Goal: Information Seeking & Learning: Learn about a topic

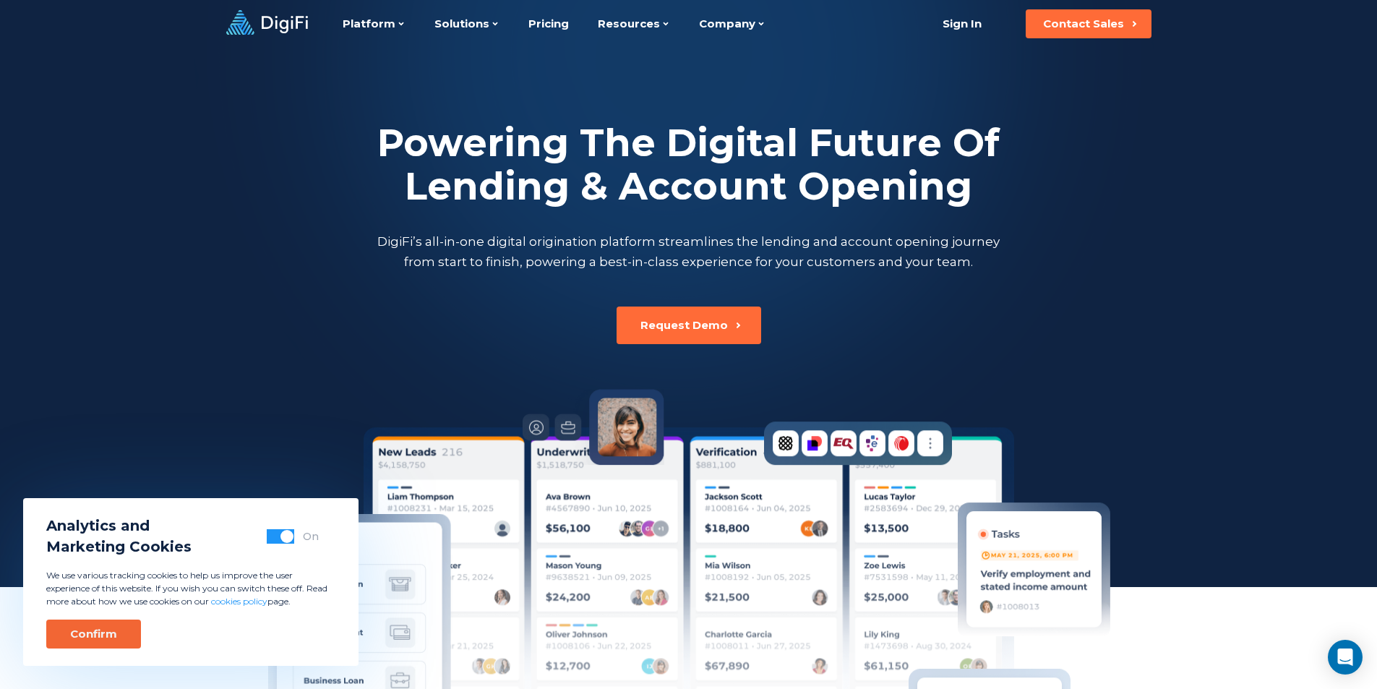
click at [108, 630] on div "Confirm" at bounding box center [93, 634] width 47 height 14
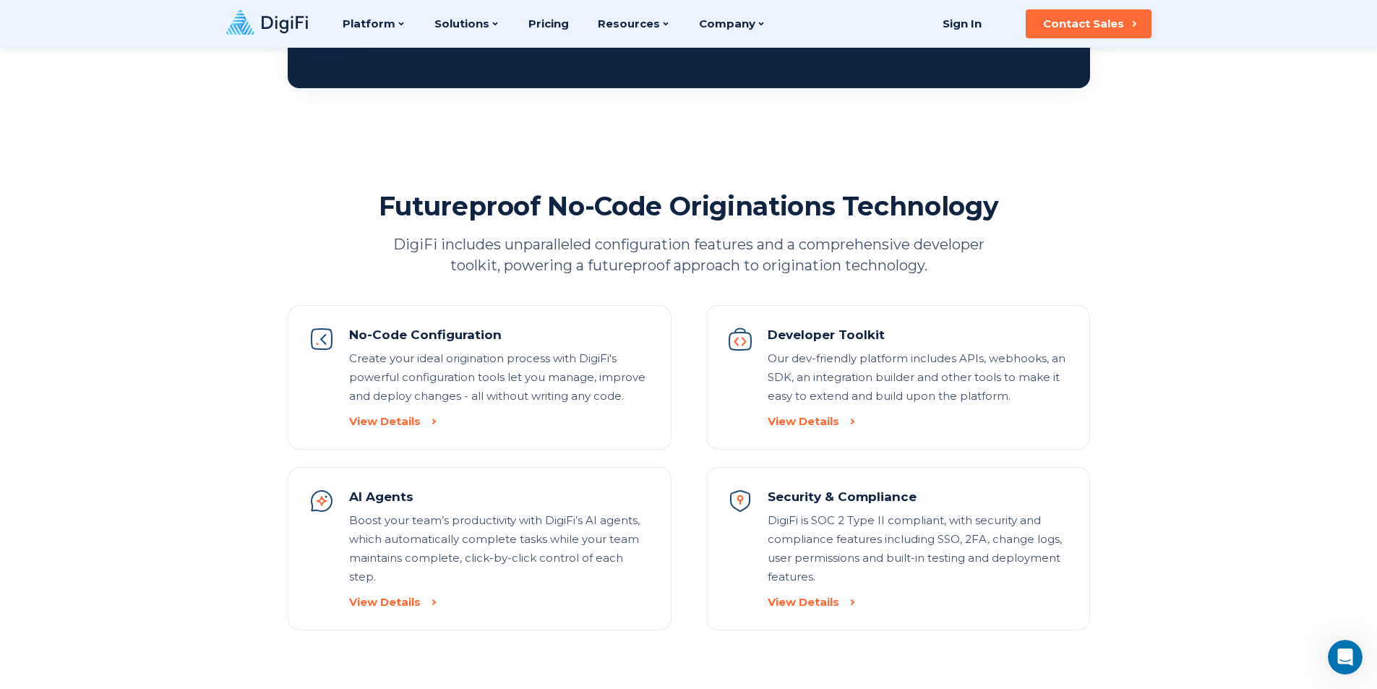
scroll to position [1446, 0]
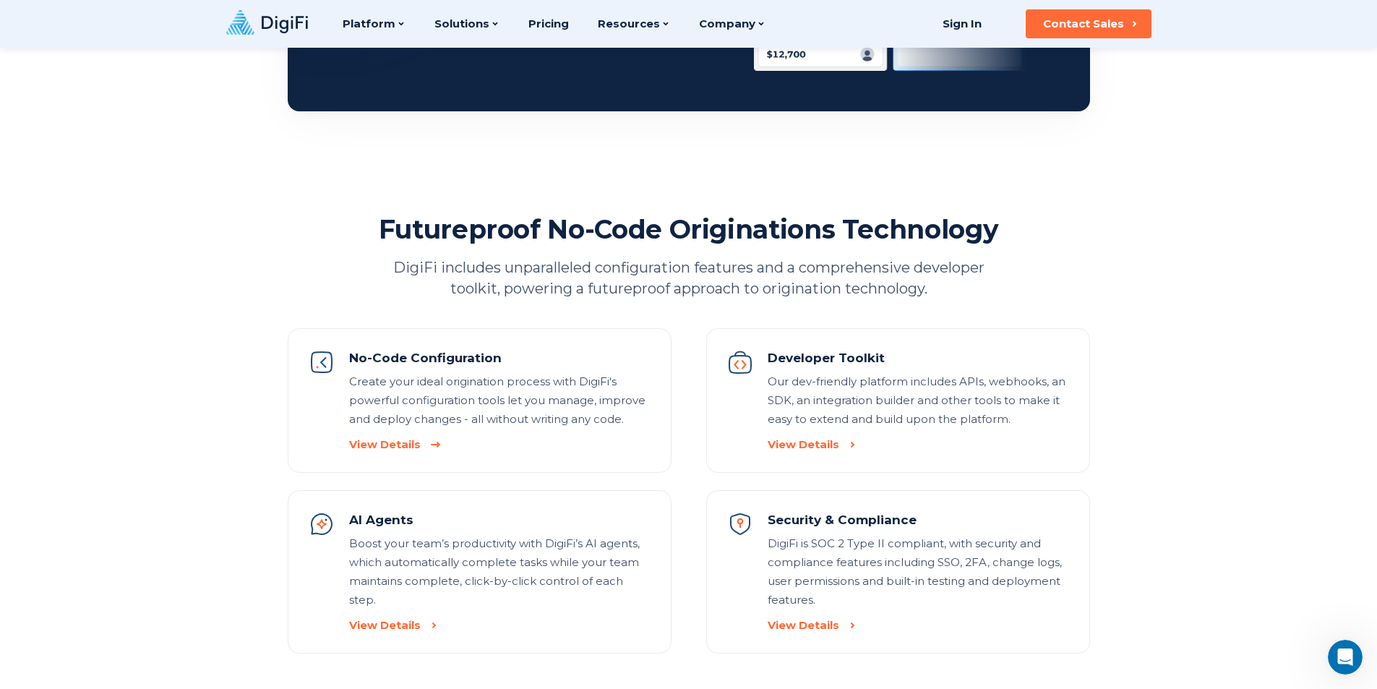
click at [408, 441] on div "View Details" at bounding box center [385, 444] width 72 height 14
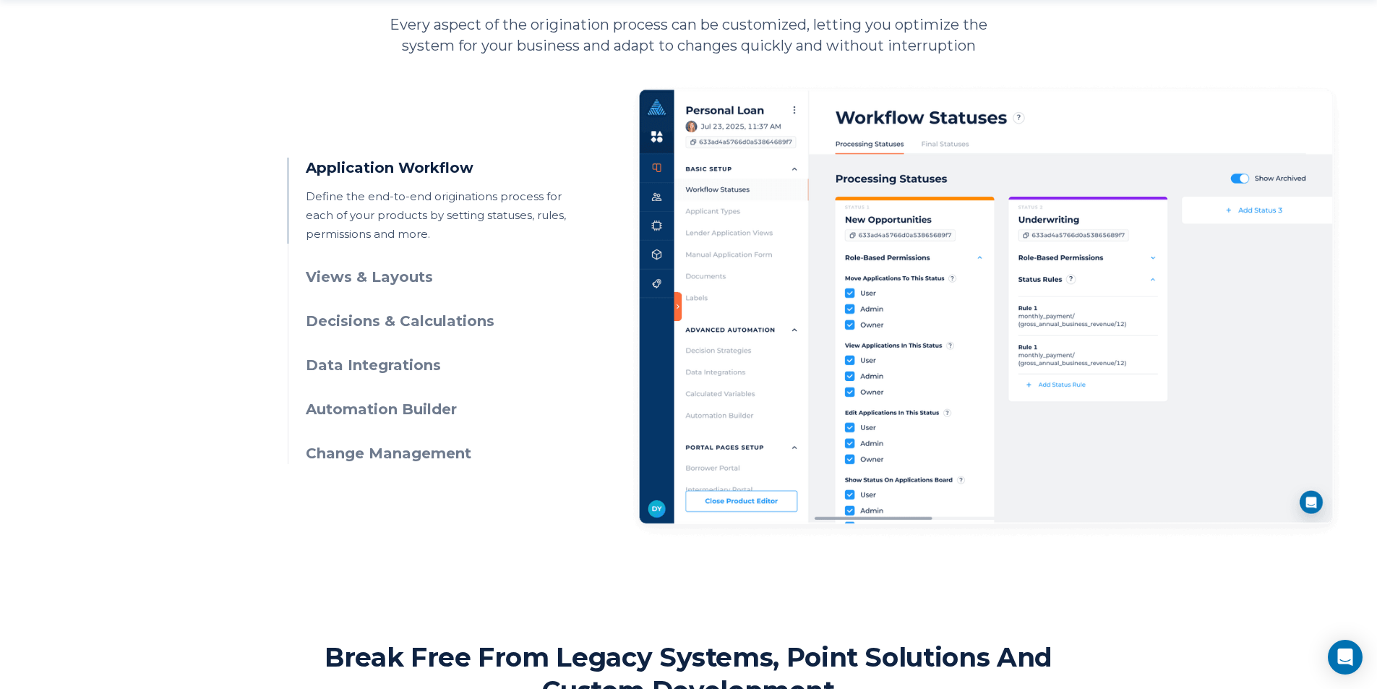
scroll to position [723, 0]
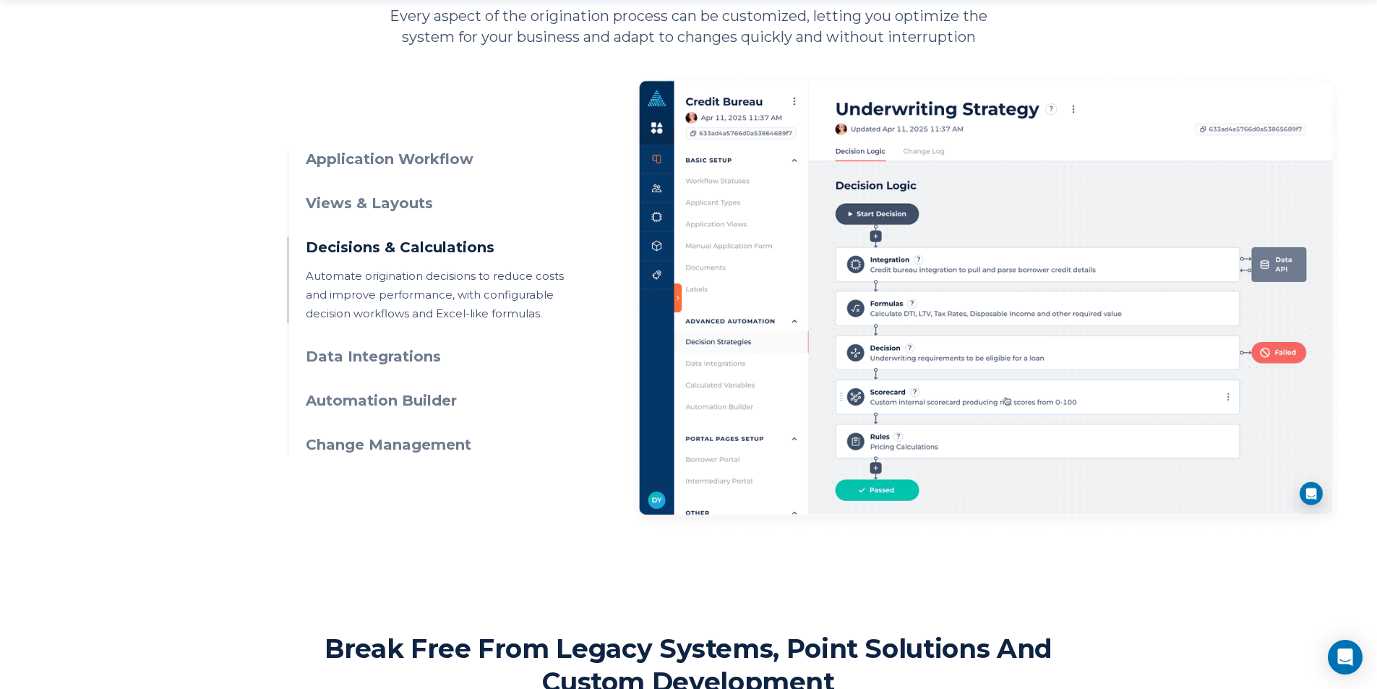
click at [398, 161] on h3 "Application Workflow" at bounding box center [437, 159] width 262 height 21
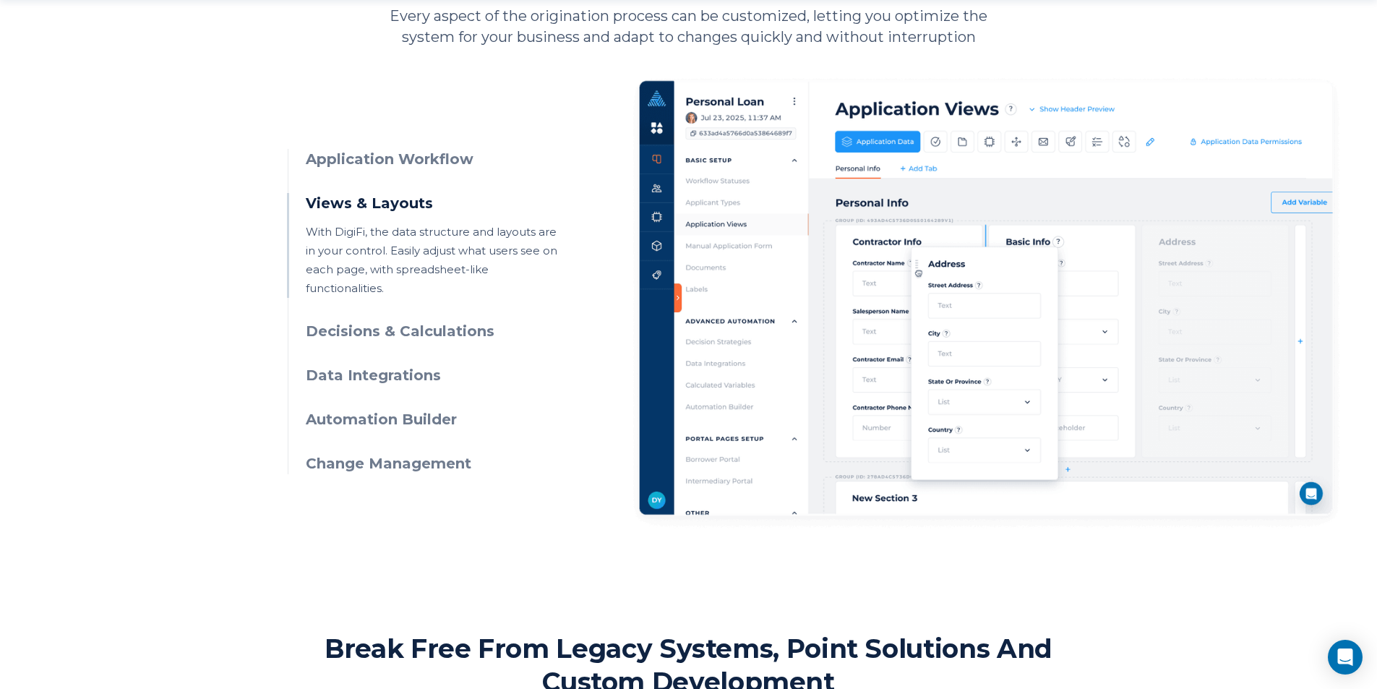
click at [398, 409] on h3 "Automation Builder" at bounding box center [437, 419] width 262 height 21
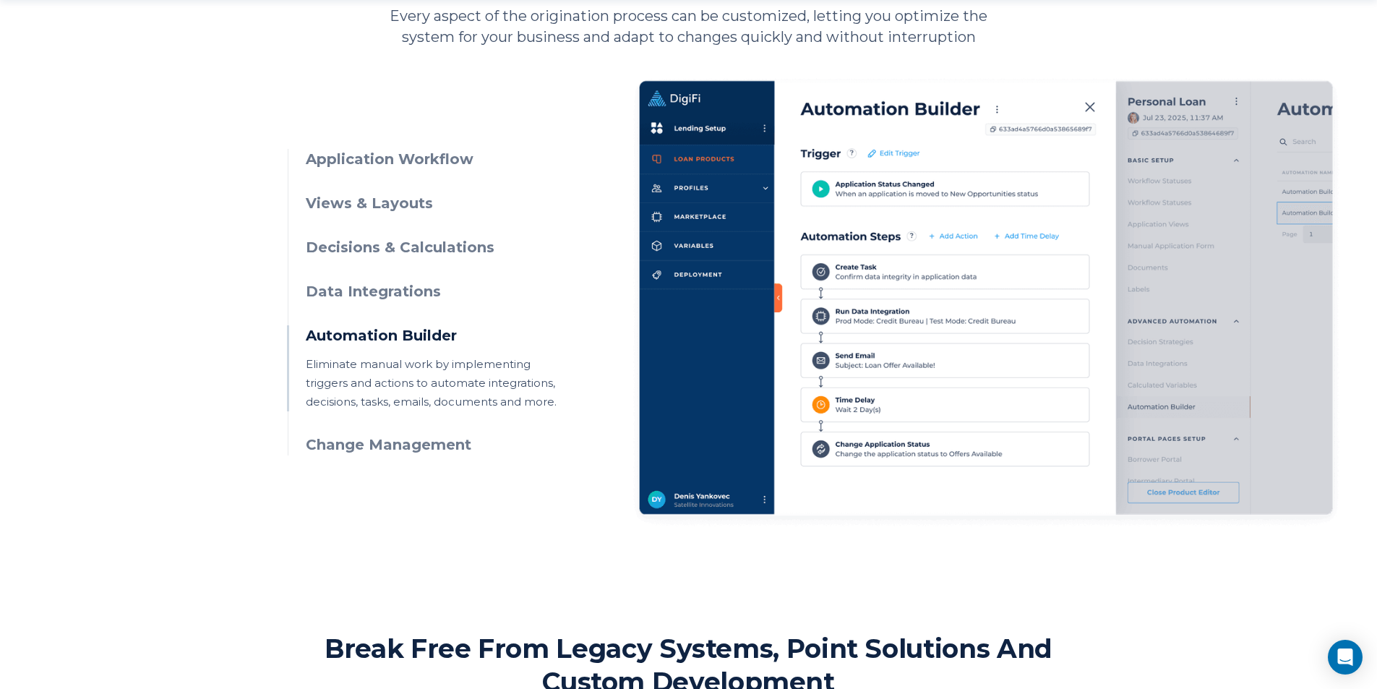
click at [424, 247] on h3 "Decisions & Calculations" at bounding box center [437, 247] width 262 height 21
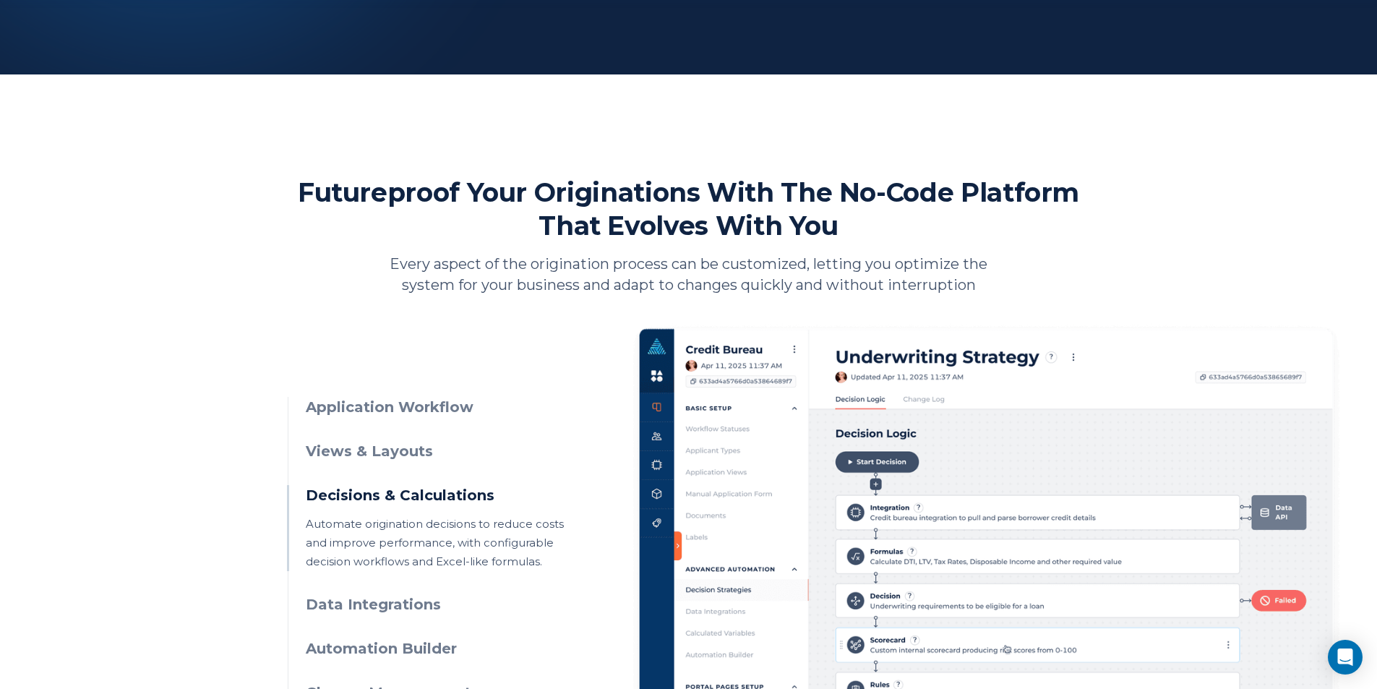
scroll to position [506, 0]
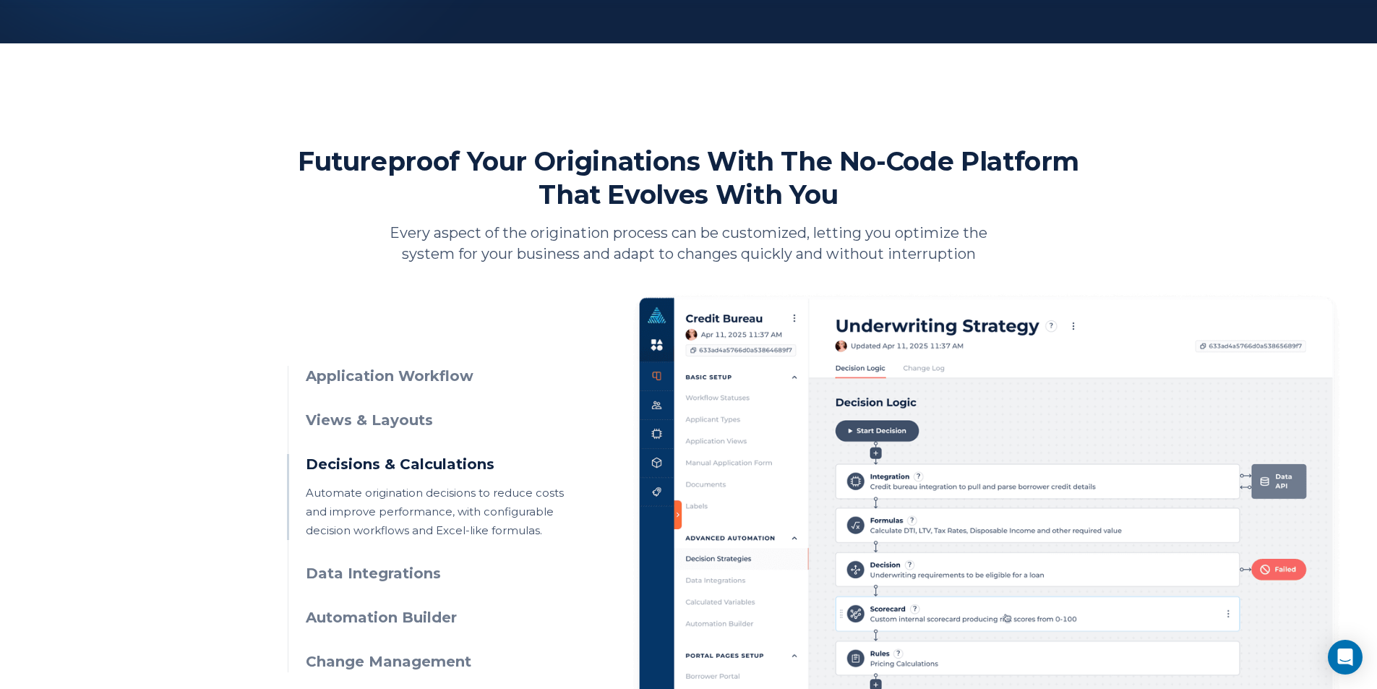
click at [452, 375] on h3 "Application Workflow" at bounding box center [437, 376] width 262 height 21
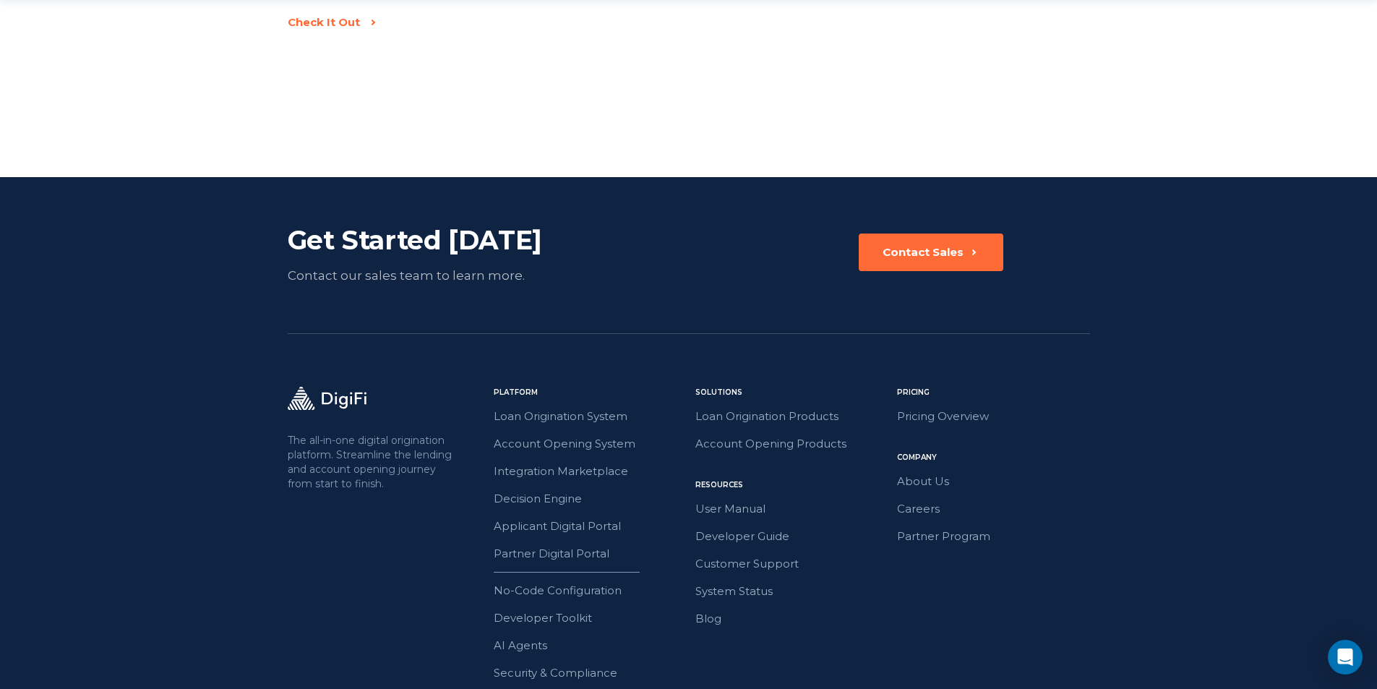
scroll to position [2531, 0]
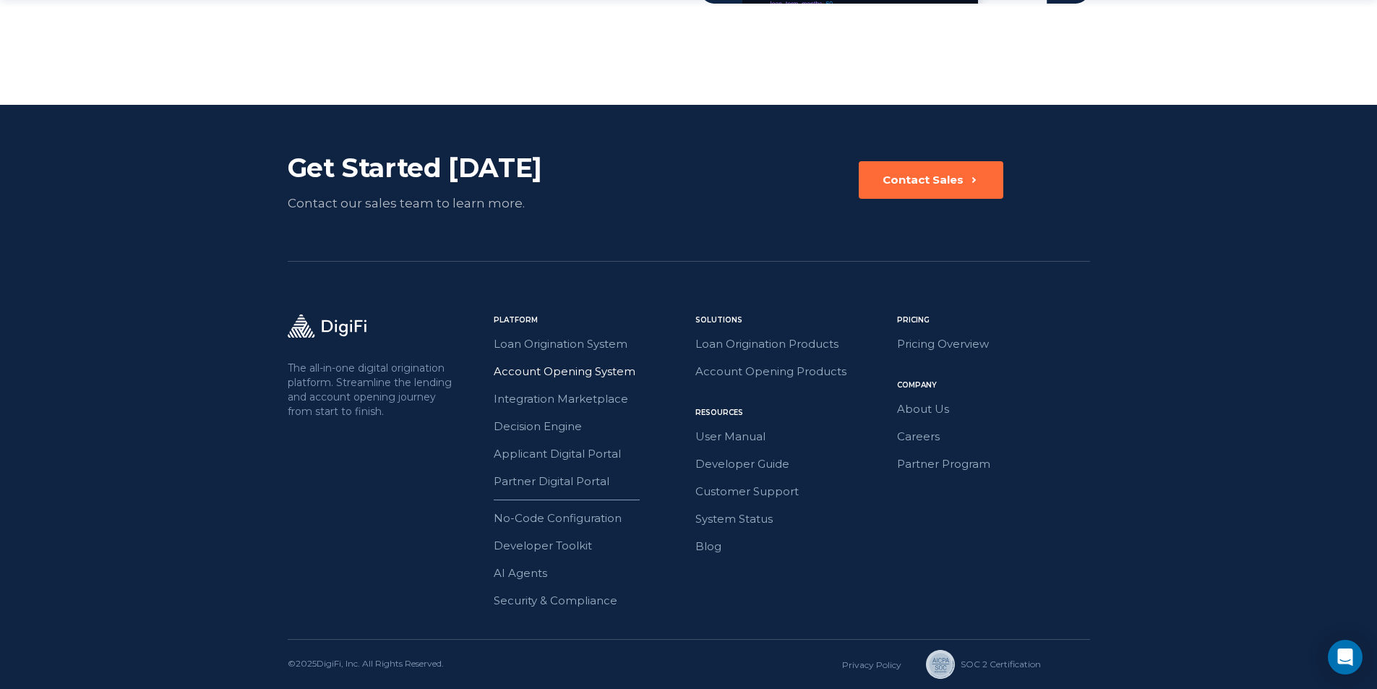
click at [533, 369] on link "Account Opening System" at bounding box center [590, 371] width 193 height 19
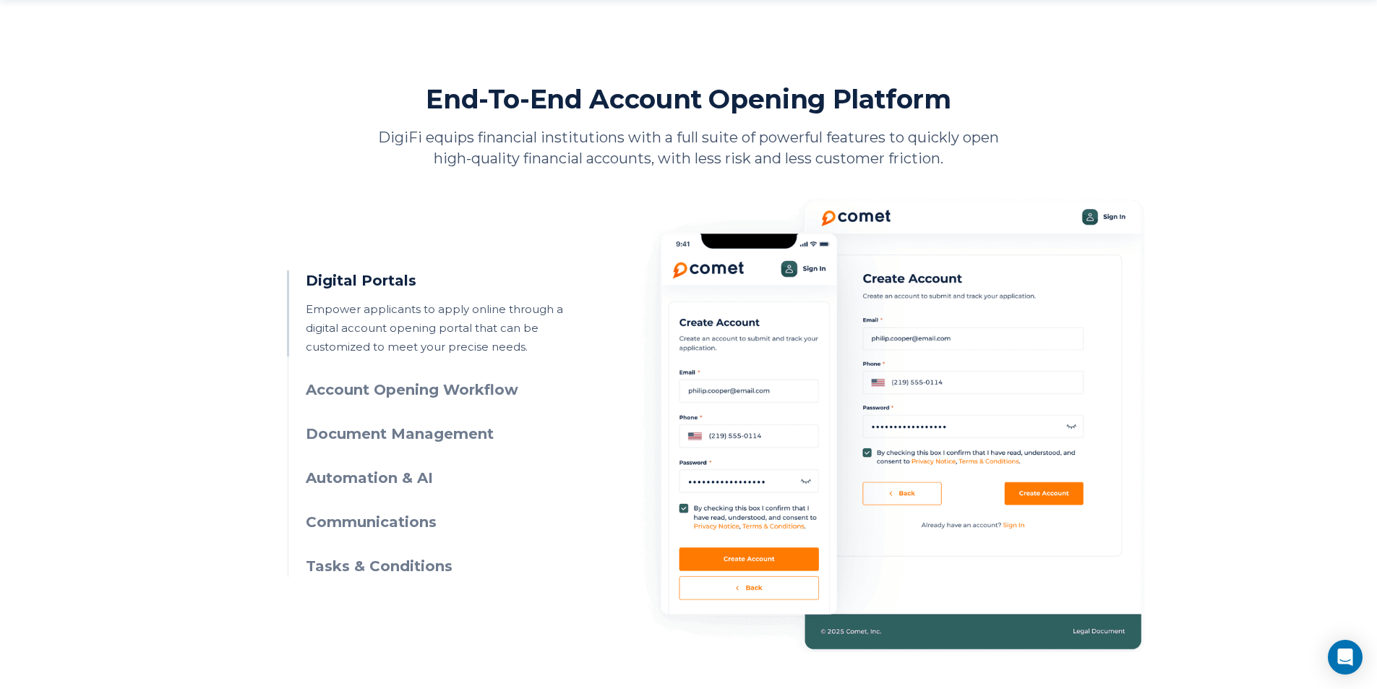
scroll to position [651, 0]
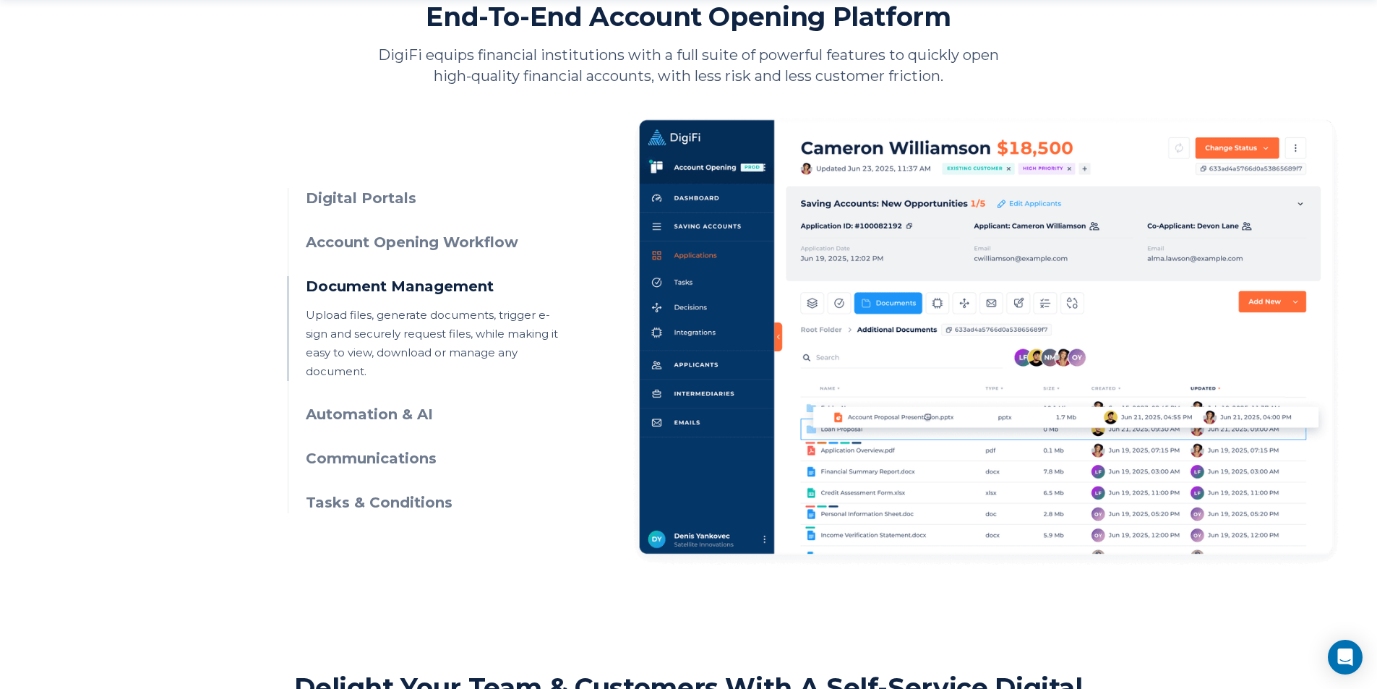
click at [442, 247] on h3 "Account Opening Workflow" at bounding box center [437, 242] width 262 height 21
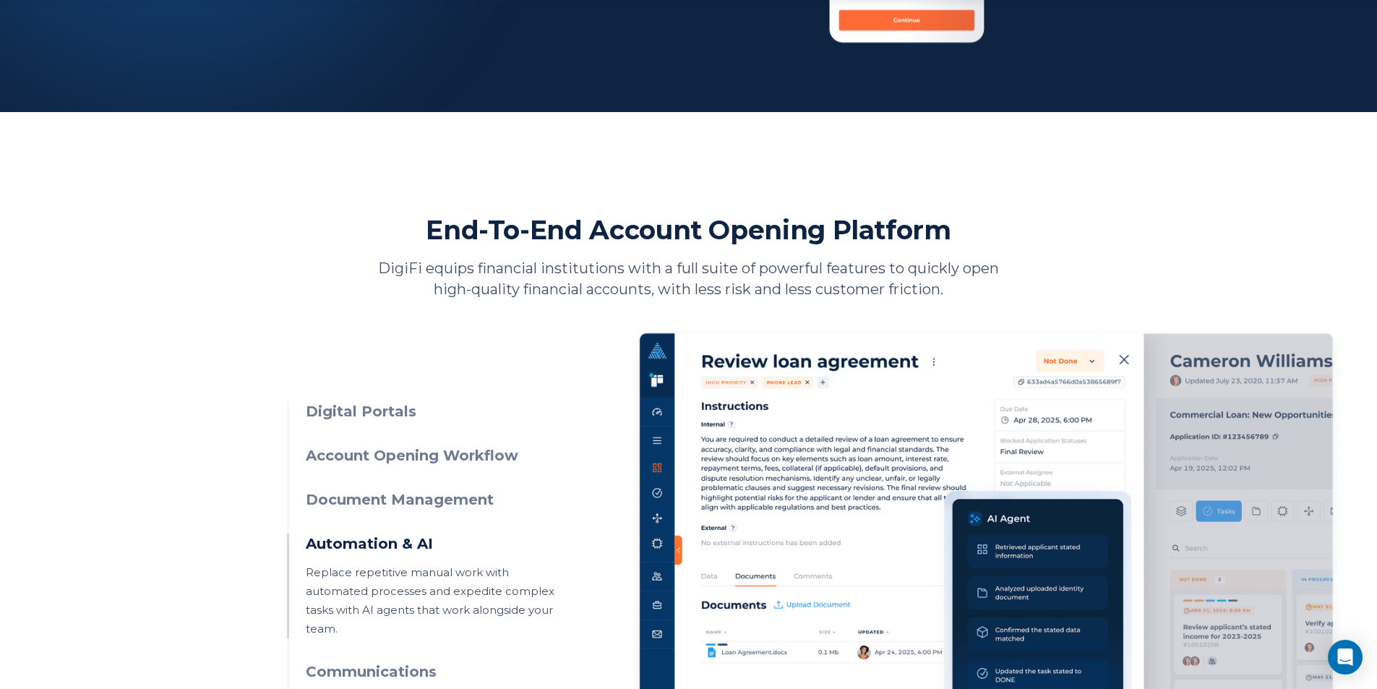
scroll to position [506, 0]
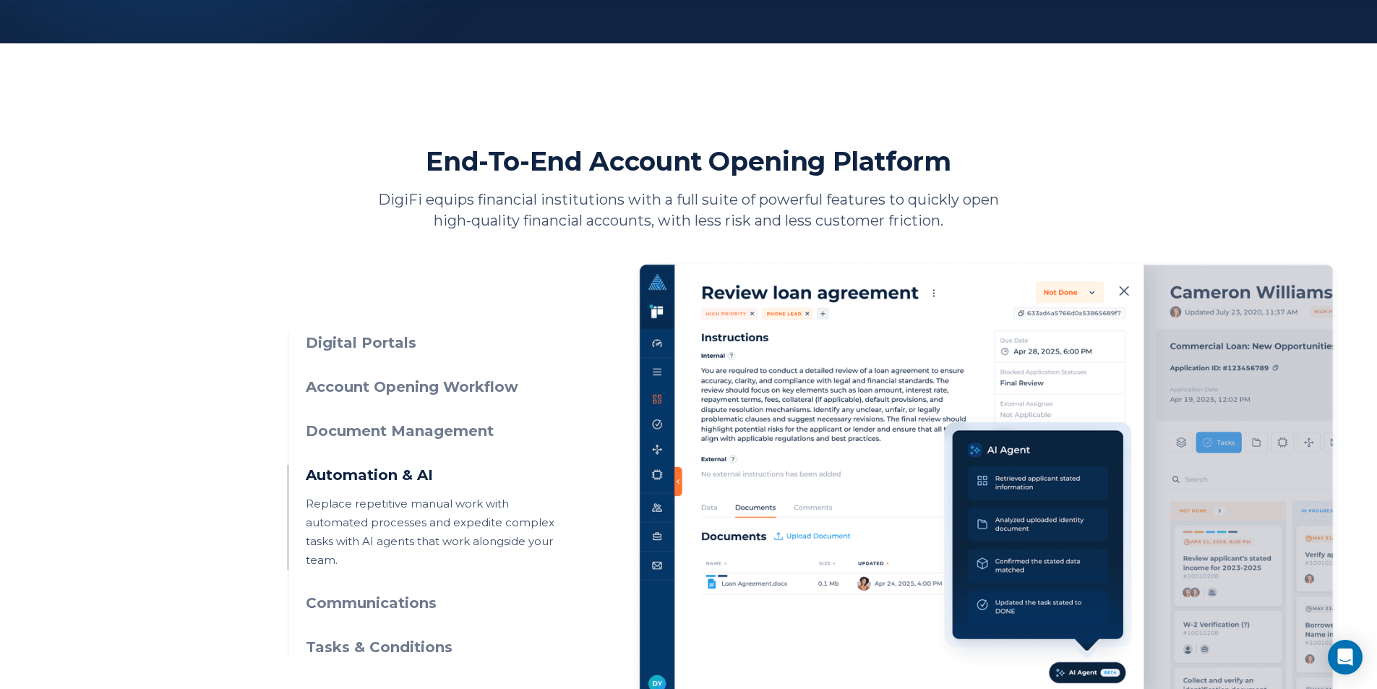
click at [398, 345] on h3 "Digital Portals" at bounding box center [437, 343] width 262 height 21
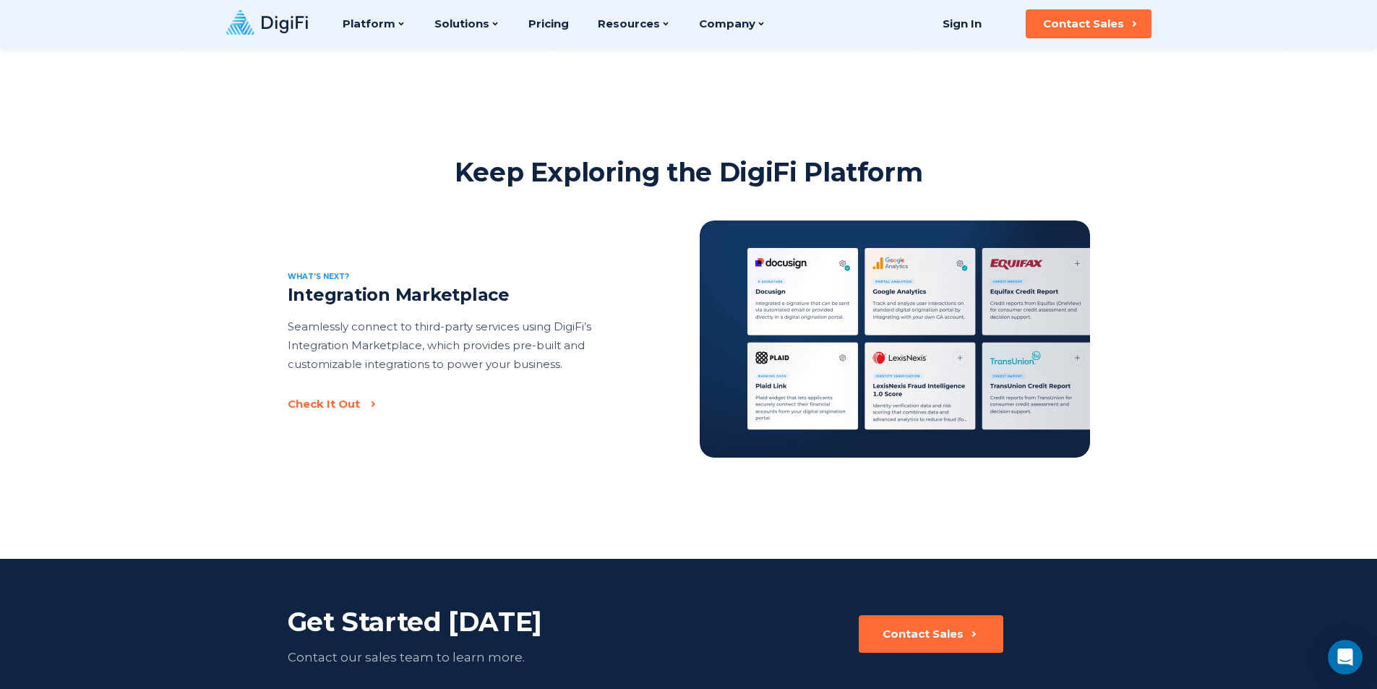
scroll to position [2025, 0]
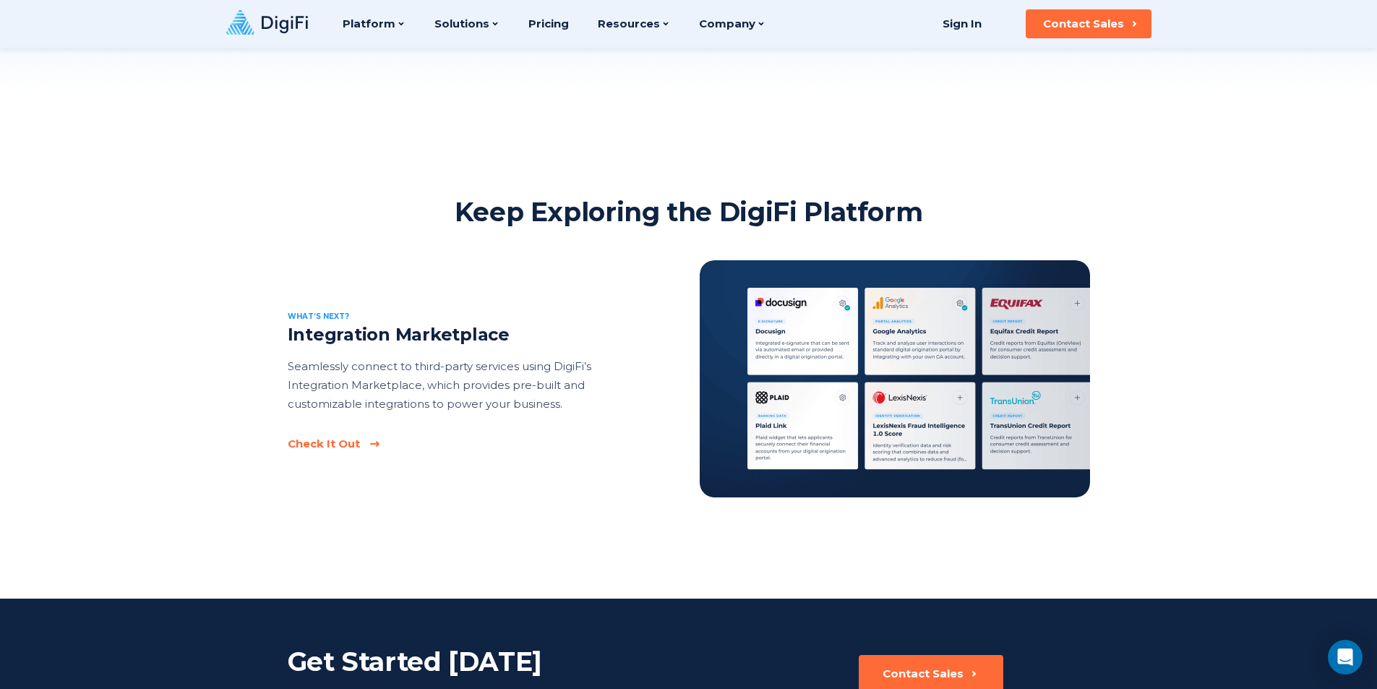
click at [352, 443] on div "Check It Out" at bounding box center [324, 444] width 72 height 14
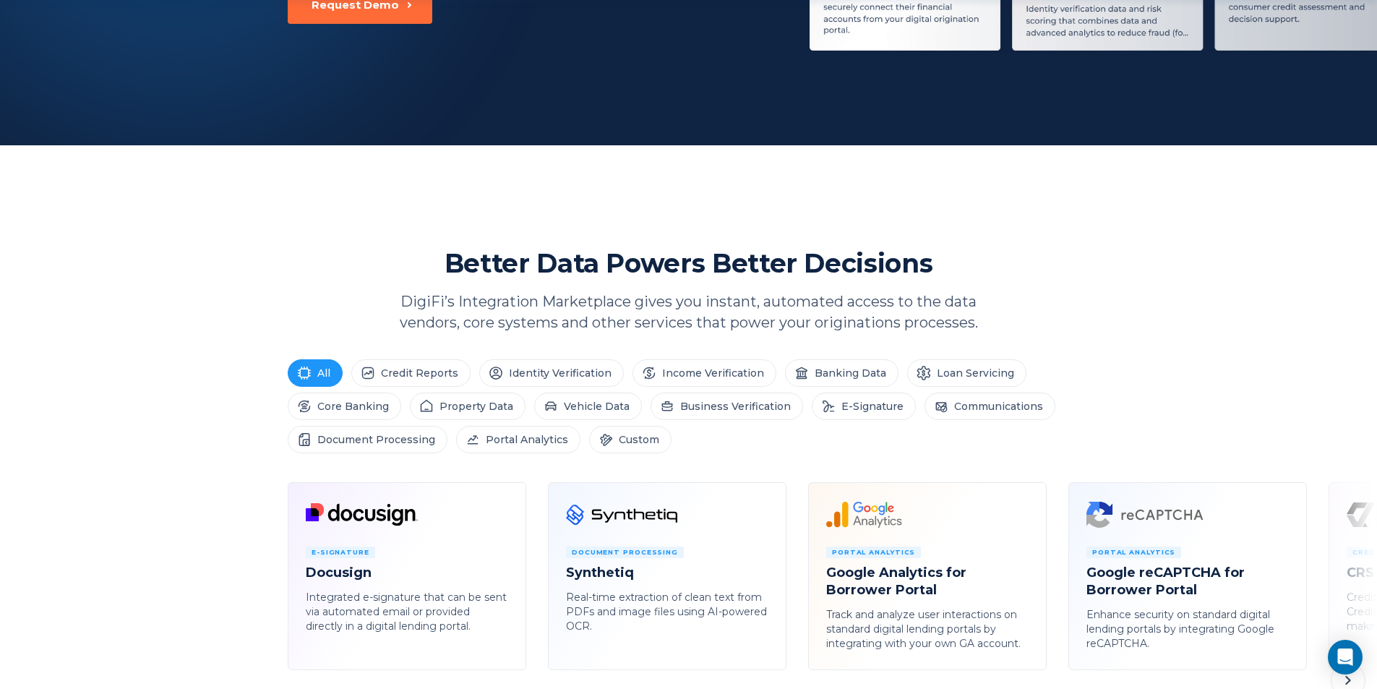
scroll to position [434, 0]
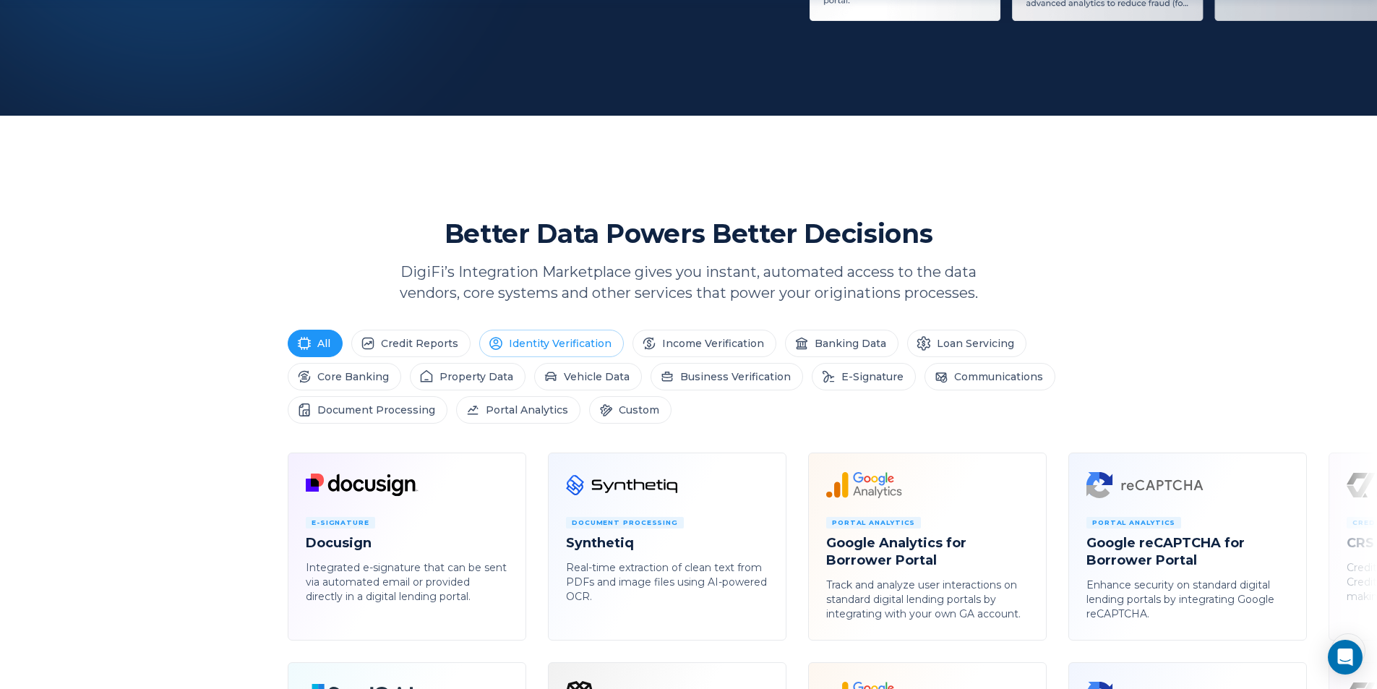
click at [569, 347] on li "Identity Verification" at bounding box center [551, 343] width 145 height 27
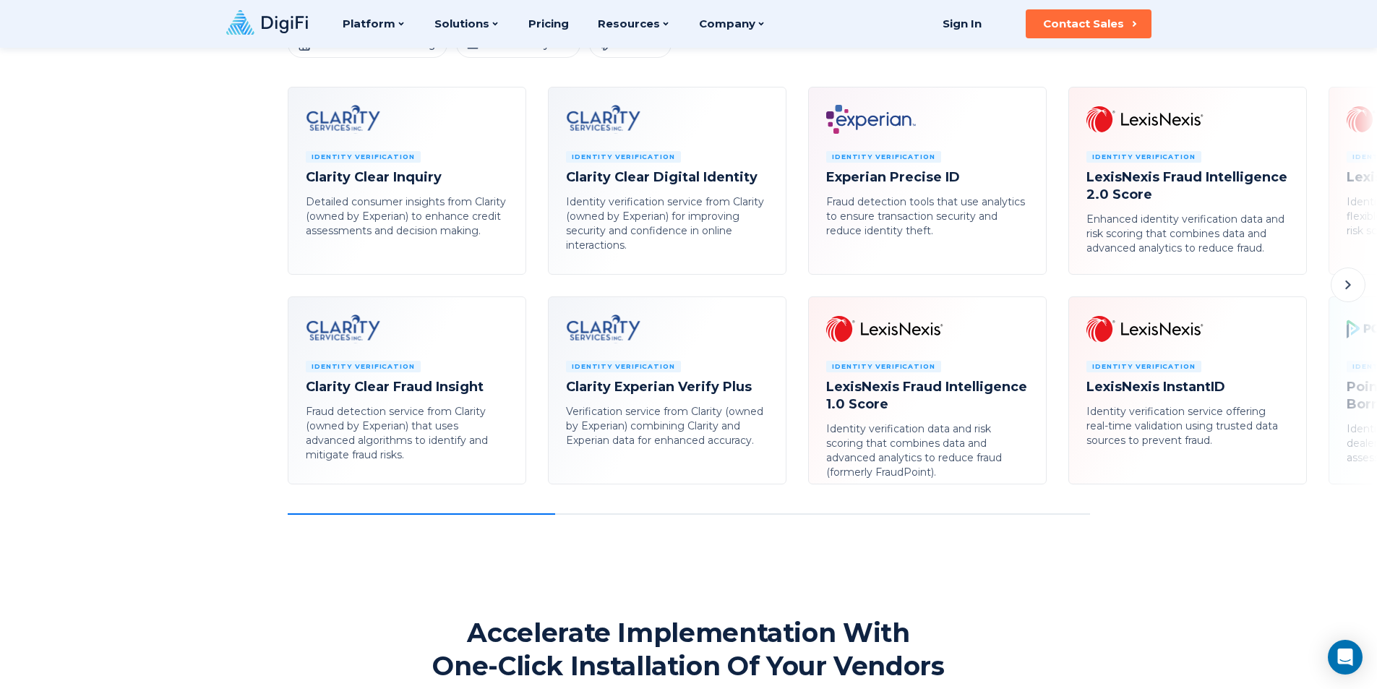
scroll to position [651, 0]
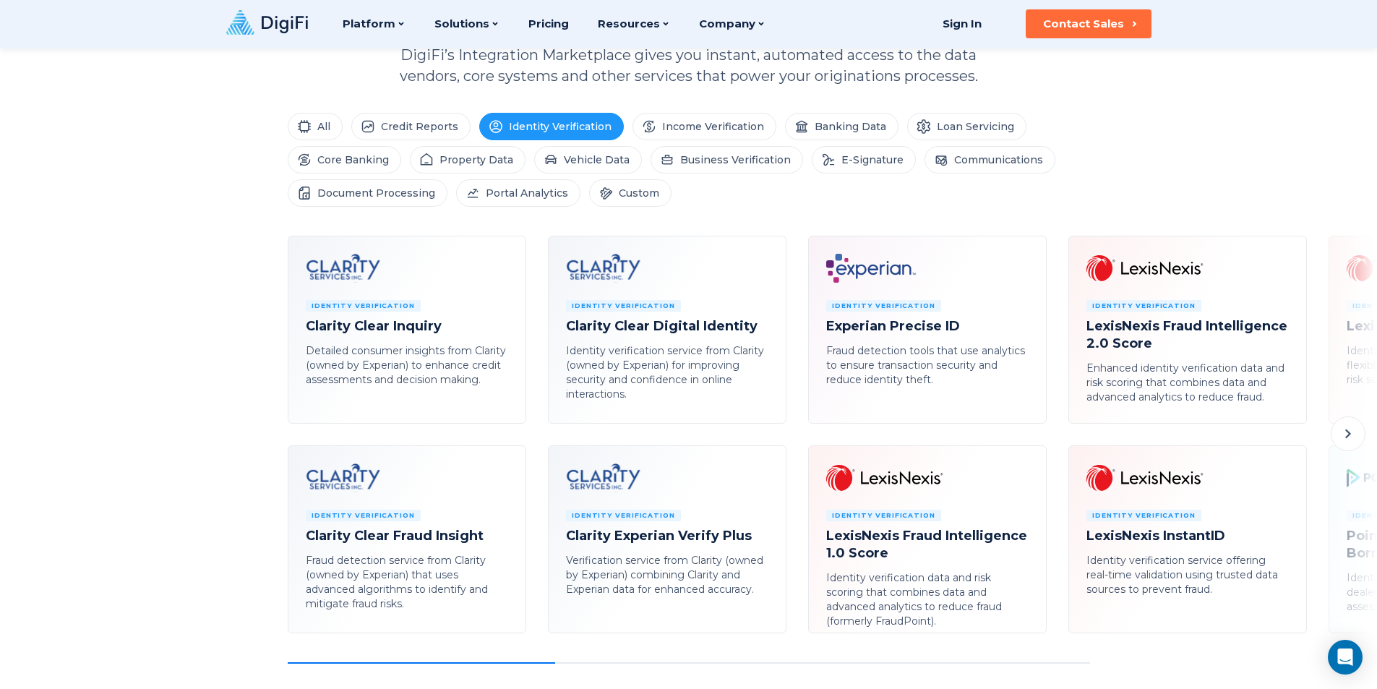
click at [1343, 432] on icon at bounding box center [1348, 433] width 17 height 17
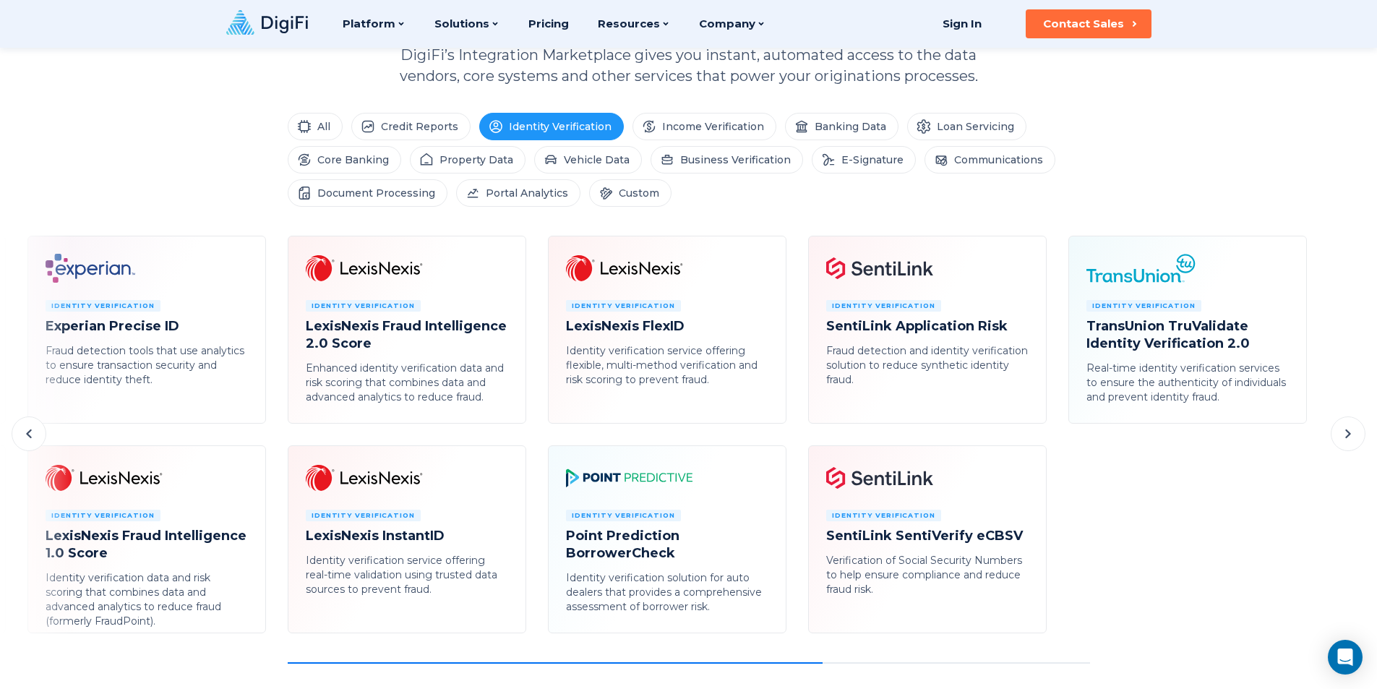
click at [1349, 430] on icon at bounding box center [1348, 433] width 17 height 17
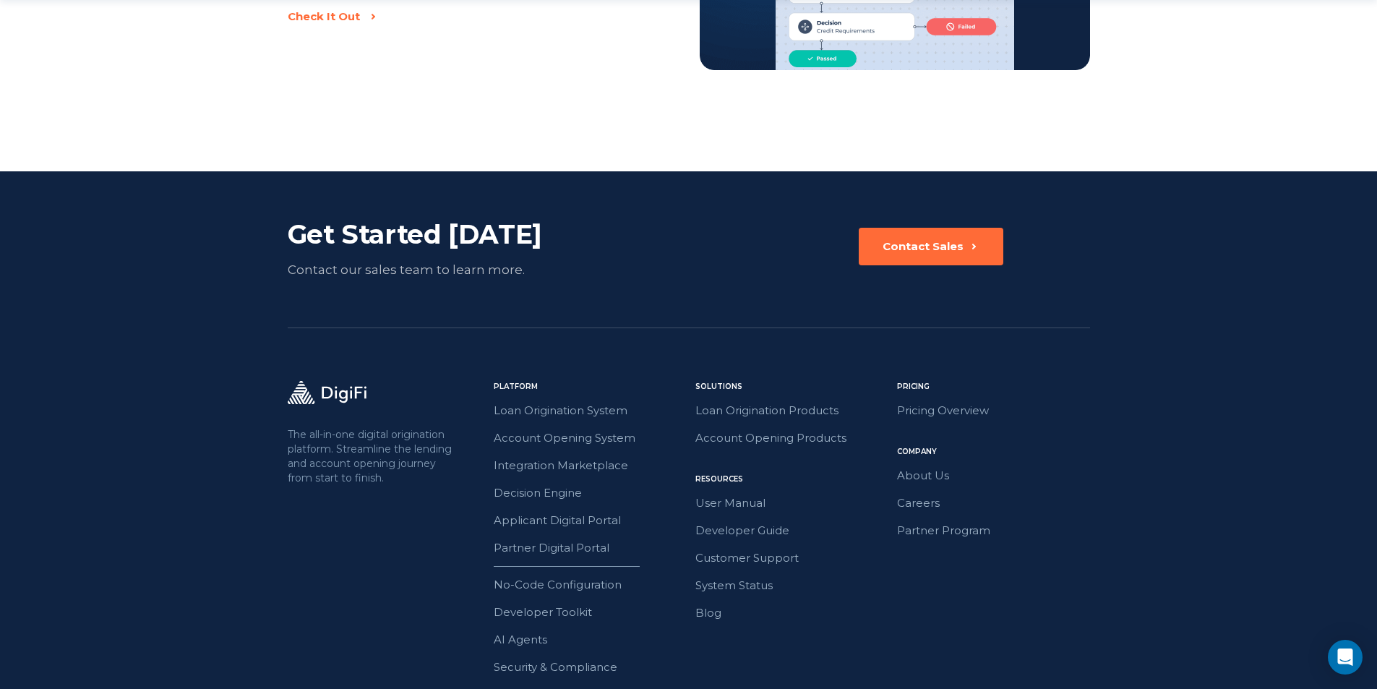
scroll to position [2531, 0]
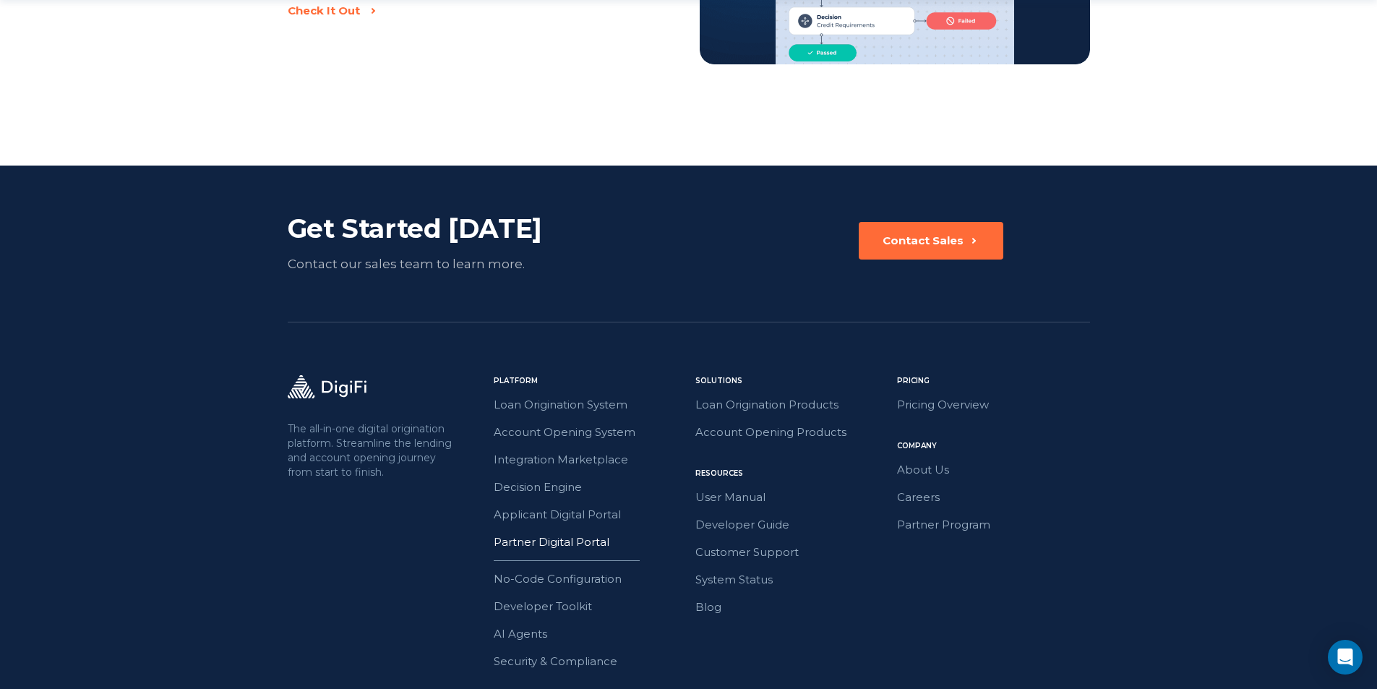
click at [576, 542] on link "Partner Digital Portal" at bounding box center [590, 542] width 193 height 19
